Goal: Transaction & Acquisition: Purchase product/service

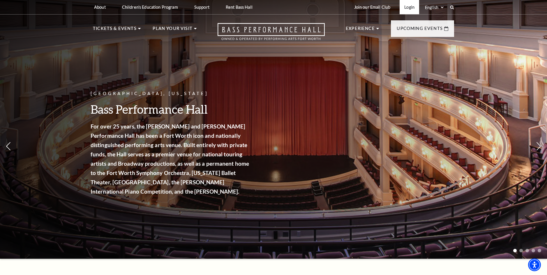
click at [410, 7] on link "Login" at bounding box center [409, 7] width 20 height 14
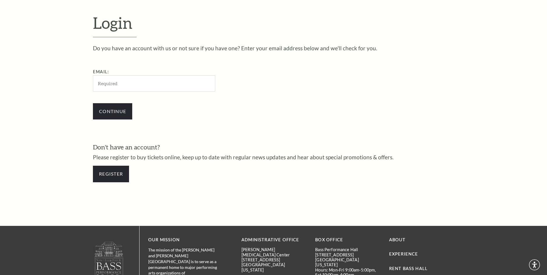
scroll to position [193, 0]
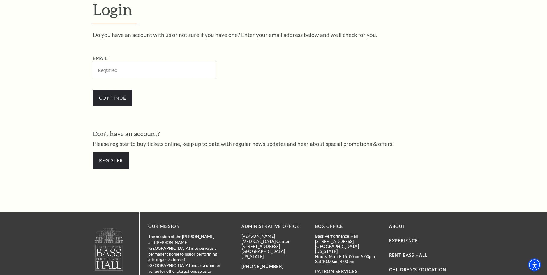
paste input "cynthiaatyree@gmail.com"
type input "cynthiaatyree@gmail.com"
click at [120, 104] on input "Continue" at bounding box center [112, 98] width 39 height 16
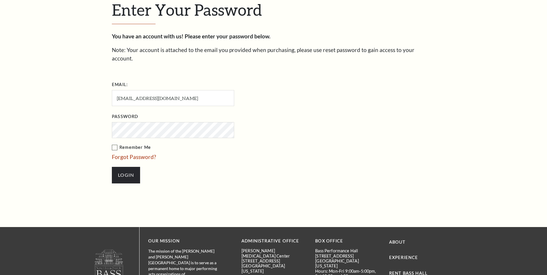
scroll to position [199, 0]
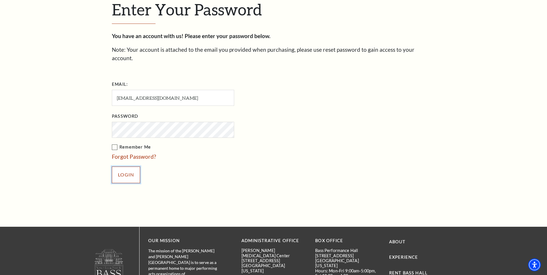
click at [123, 167] on input "Login" at bounding box center [126, 175] width 28 height 16
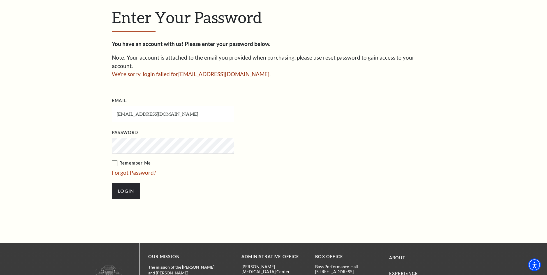
click at [115, 160] on label "Remember Me" at bounding box center [202, 163] width 180 height 7
click at [0, 0] on input "Remember Me" at bounding box center [0, 0] width 0 height 0
click at [132, 183] on input "Login" at bounding box center [126, 191] width 28 height 16
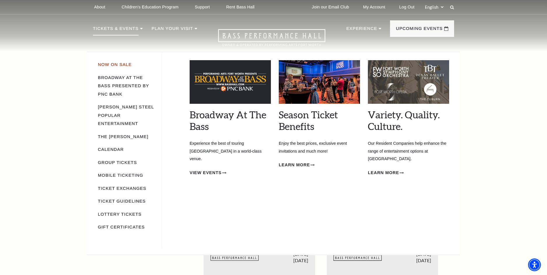
click at [109, 64] on link "Now On Sale" at bounding box center [115, 64] width 34 height 5
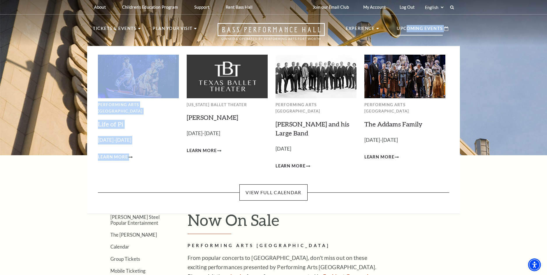
drag, startPoint x: 407, startPoint y: 29, endPoint x: 206, endPoint y: 91, distance: 210.6
click at [391, 46] on li "Upcoming Events Performing Arts Fort Worth Life of Pi Empty heading September 2…" at bounding box center [422, 33] width 63 height 26
click at [206, 91] on img at bounding box center [227, 76] width 81 height 43
click at [203, 118] on link "[PERSON_NAME]" at bounding box center [213, 118] width 52 height 8
